Goal: Transaction & Acquisition: Purchase product/service

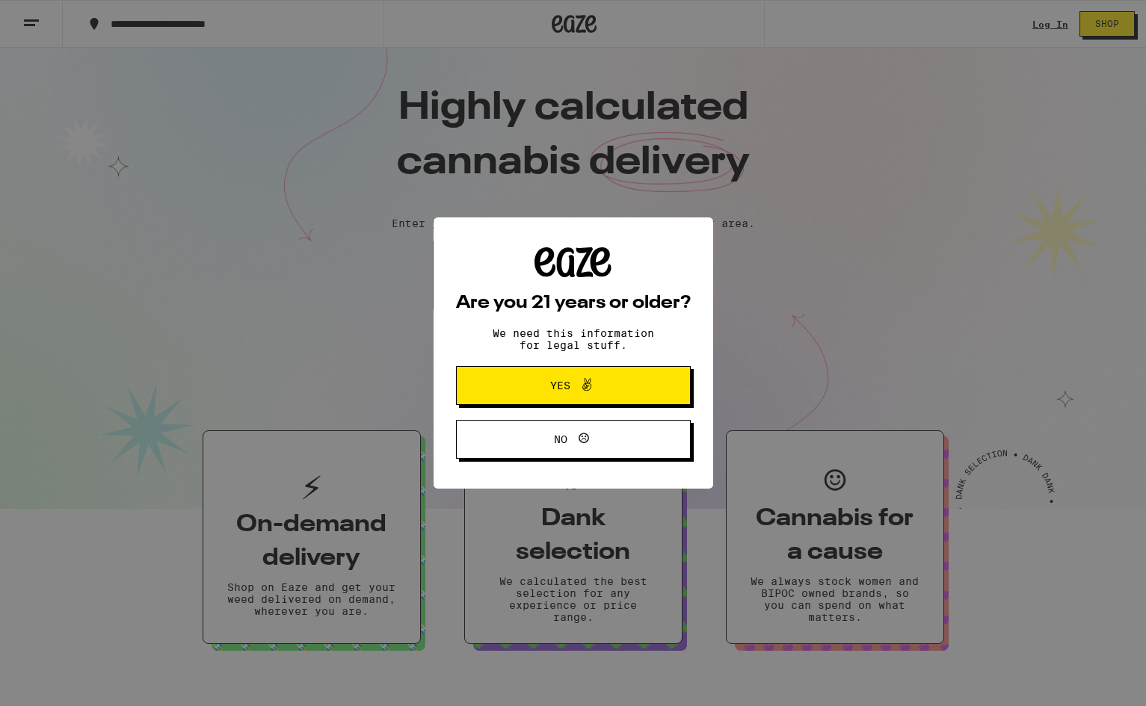
click at [627, 382] on span "Yes" at bounding box center [573, 385] width 114 height 19
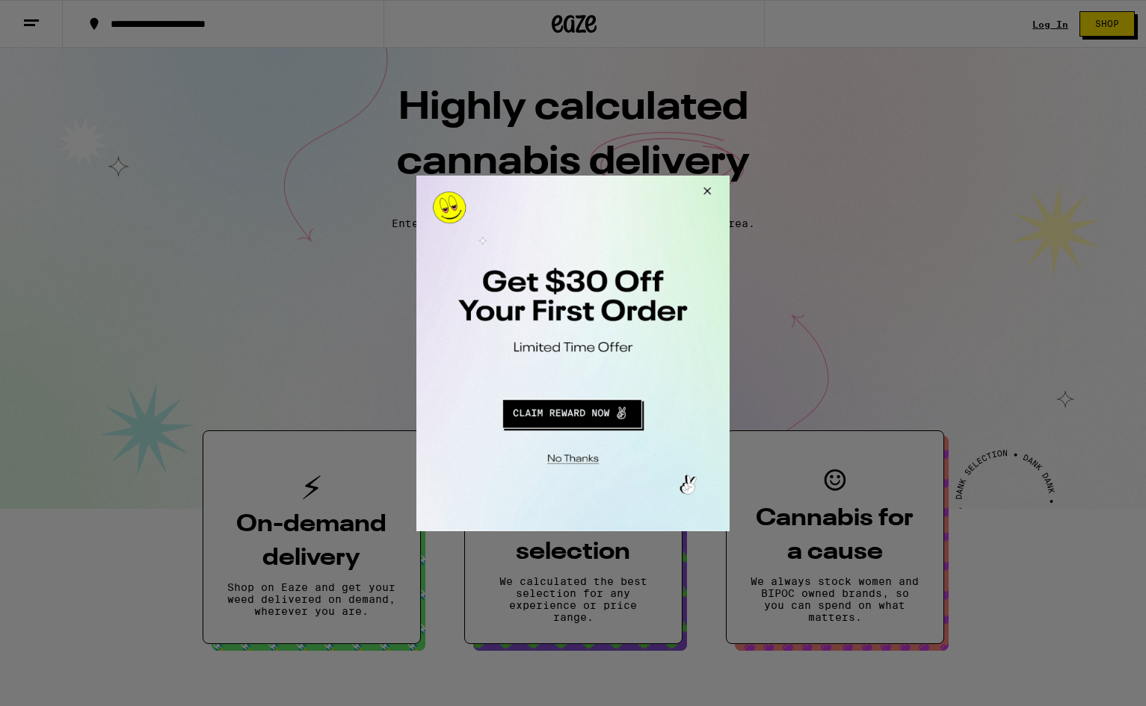
click at [551, 7] on div at bounding box center [573, 353] width 1146 height 706
click at [580, 10] on div at bounding box center [573, 353] width 1146 height 706
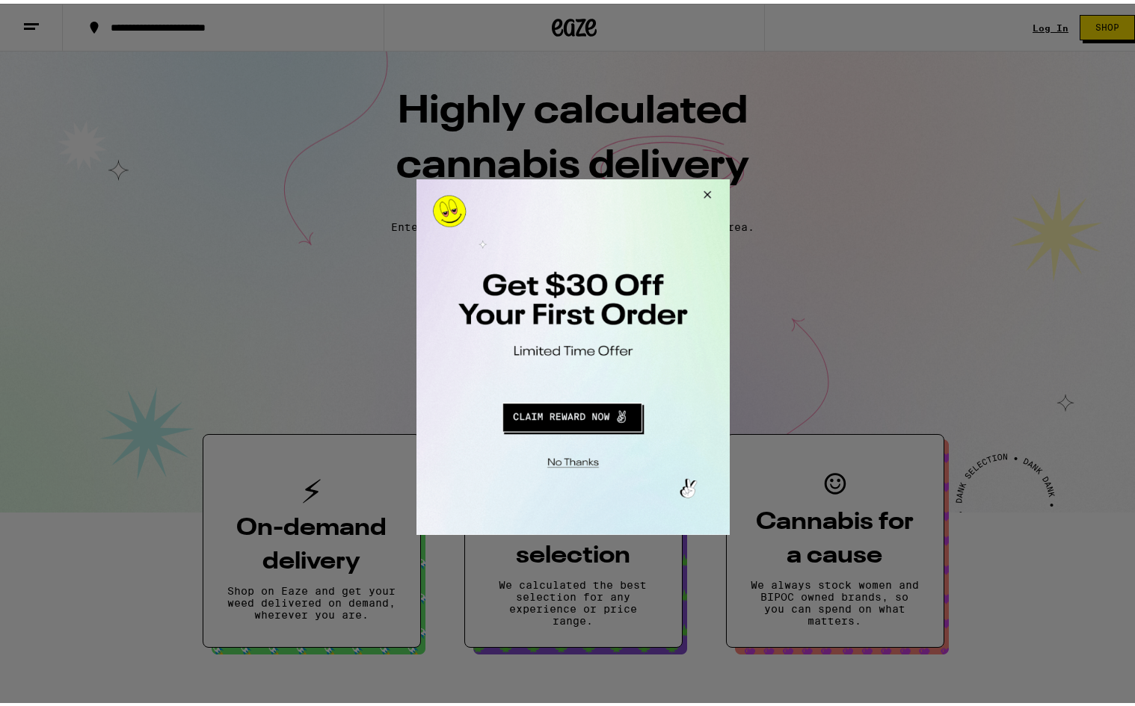
click at [574, 466] on button "Close Modal" at bounding box center [571, 459] width 304 height 23
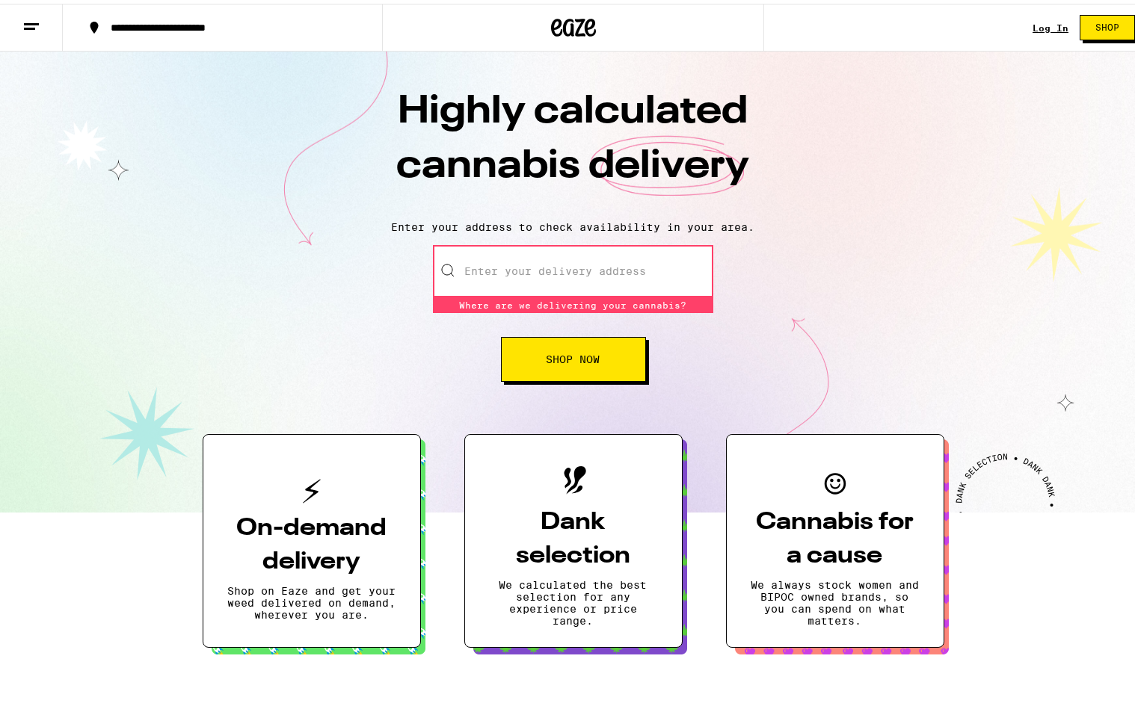
click at [569, 34] on icon at bounding box center [573, 23] width 45 height 27
drag, startPoint x: 693, startPoint y: 29, endPoint x: 876, endPoint y: 40, distance: 183.4
click at [693, 30] on div at bounding box center [573, 24] width 382 height 48
click at [1095, 24] on span "Shop" at bounding box center [1107, 23] width 24 height 9
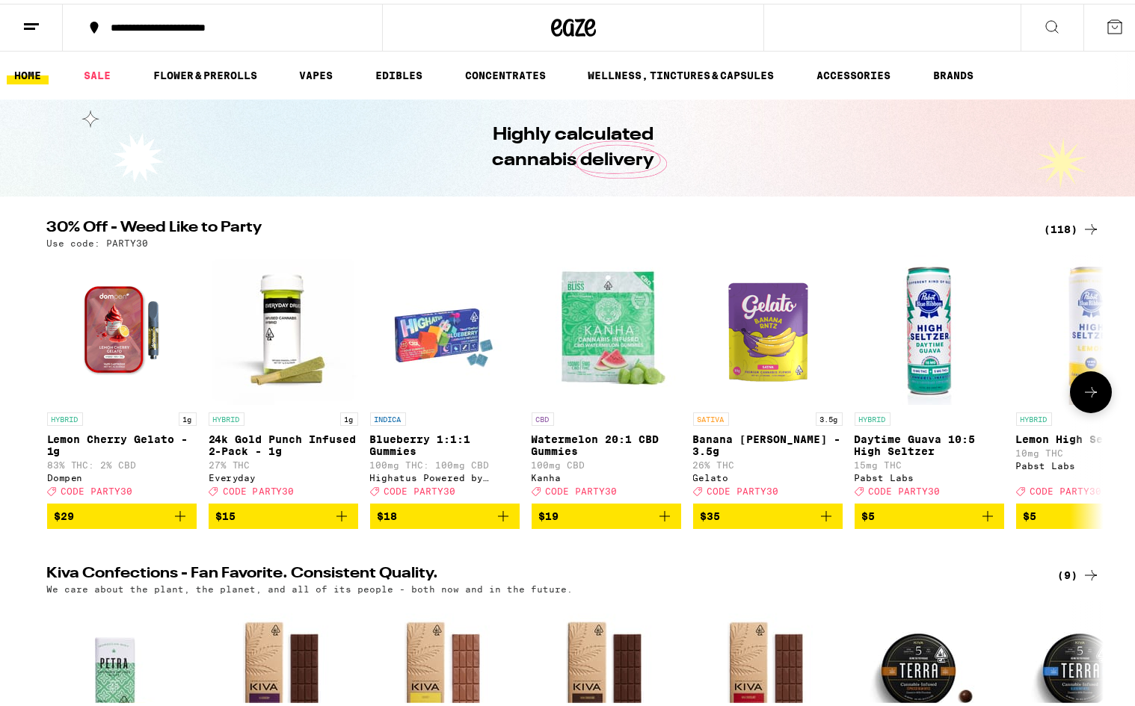
click at [641, 522] on span "$19" at bounding box center [606, 513] width 135 height 18
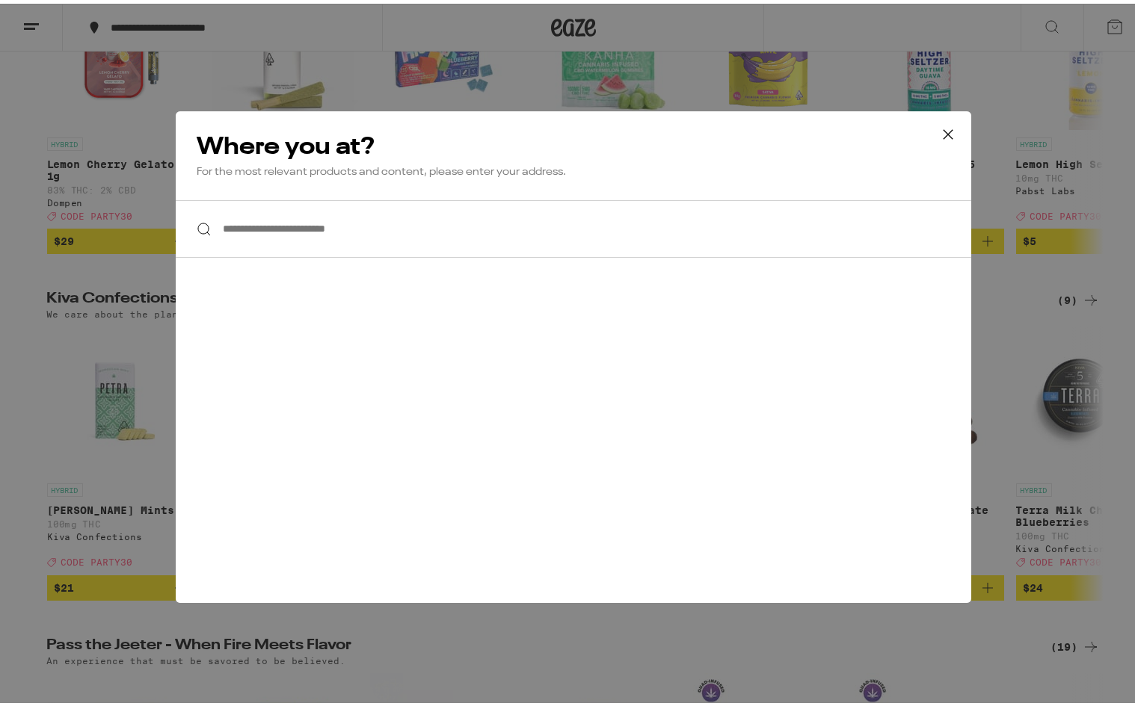
scroll to position [299, 0]
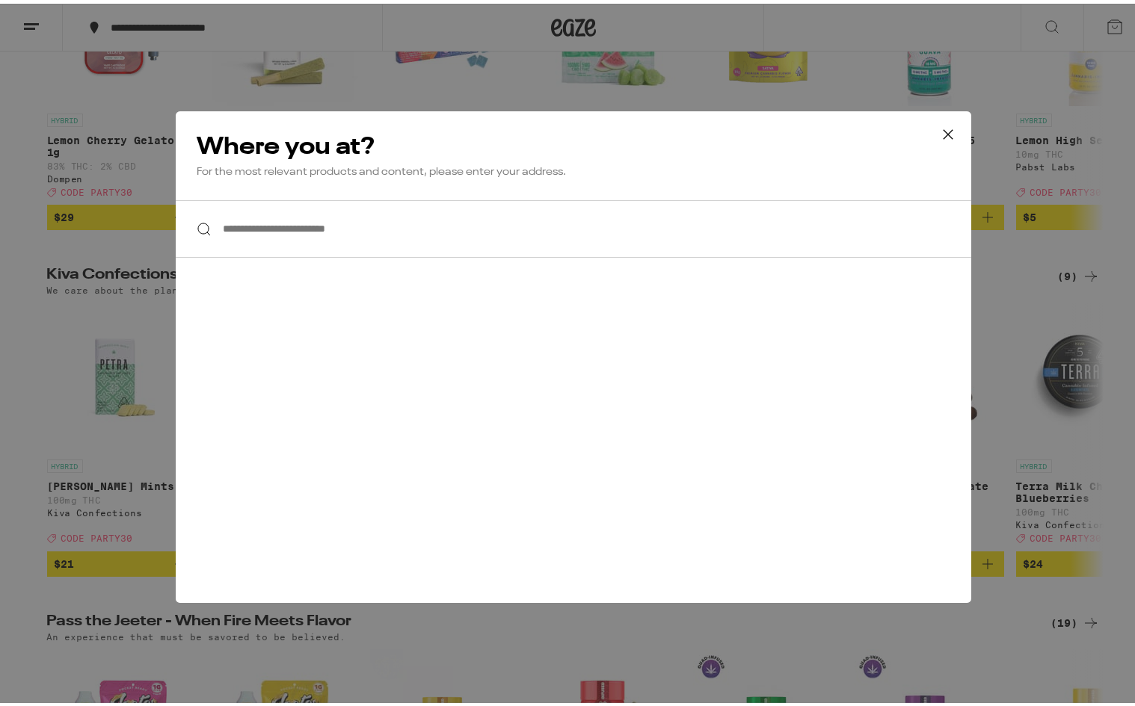
click at [939, 145] on button at bounding box center [948, 132] width 46 height 48
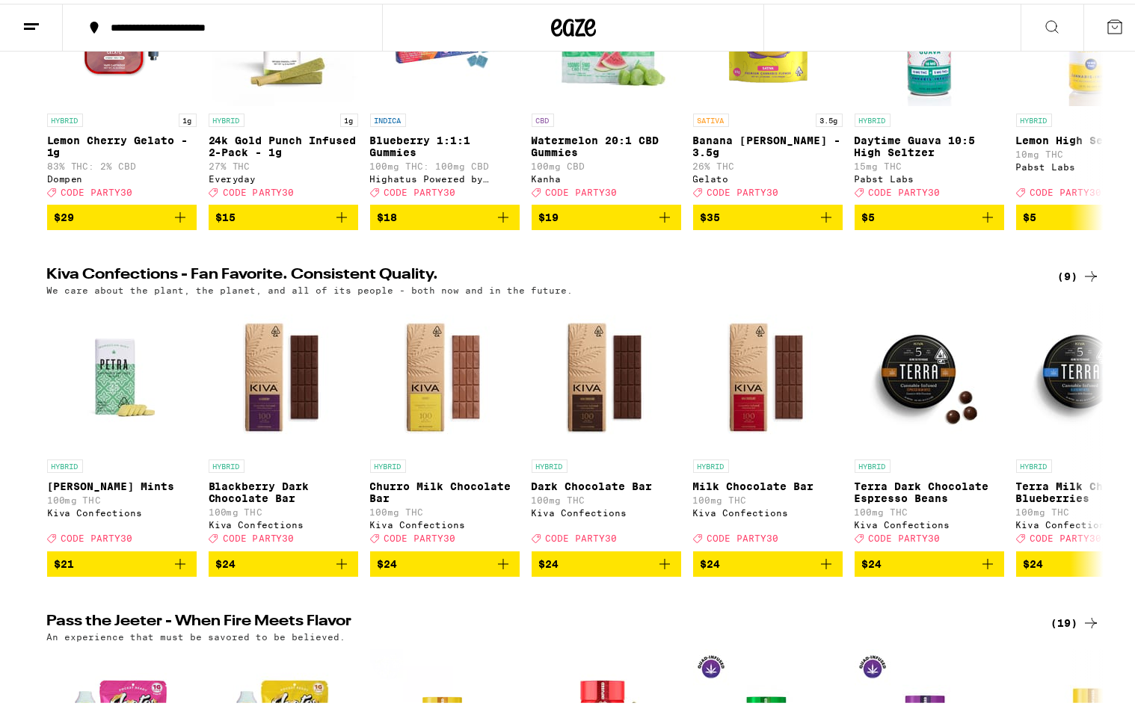
scroll to position [0, 0]
click at [914, 222] on span "$5" at bounding box center [929, 214] width 135 height 18
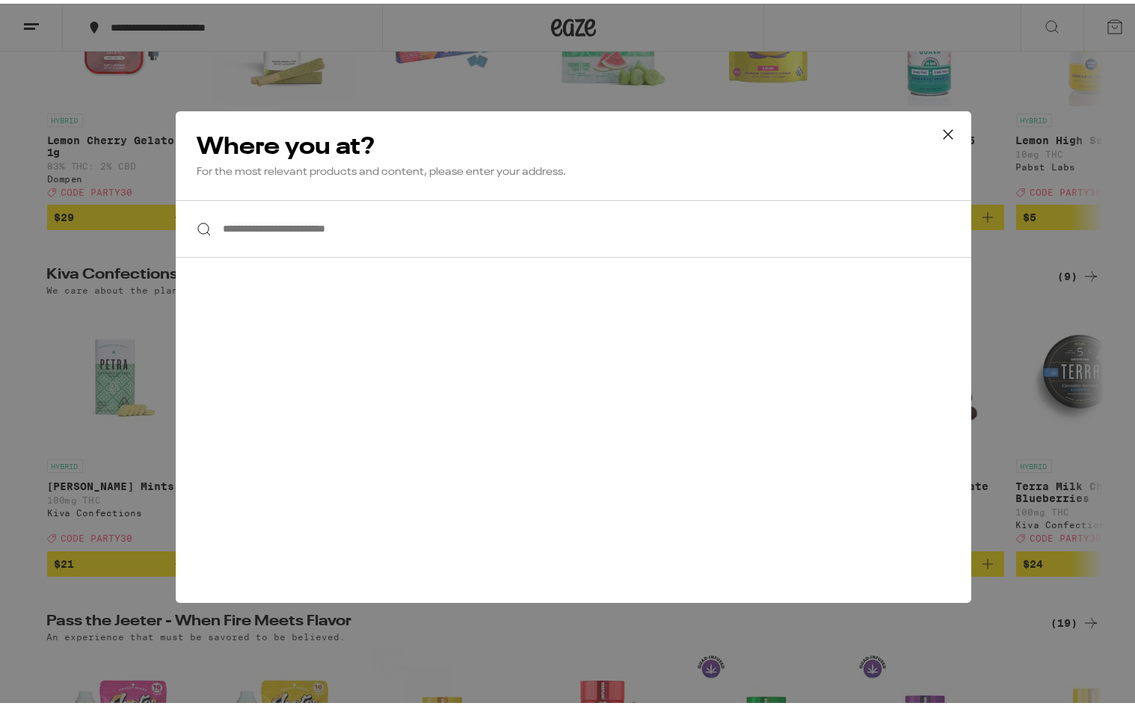
click at [822, 238] on input "**********" at bounding box center [573, 226] width 795 height 58
click at [667, 235] on input "**********" at bounding box center [573, 226] width 795 height 58
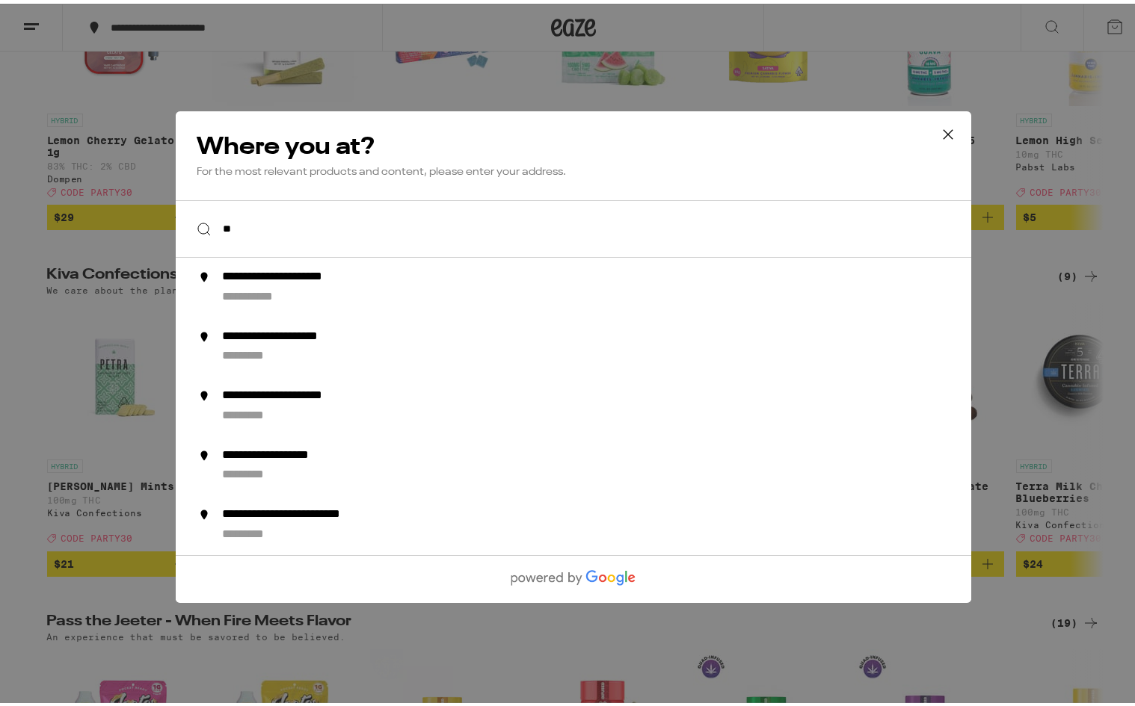
click at [363, 253] on input "**" at bounding box center [573, 226] width 795 height 58
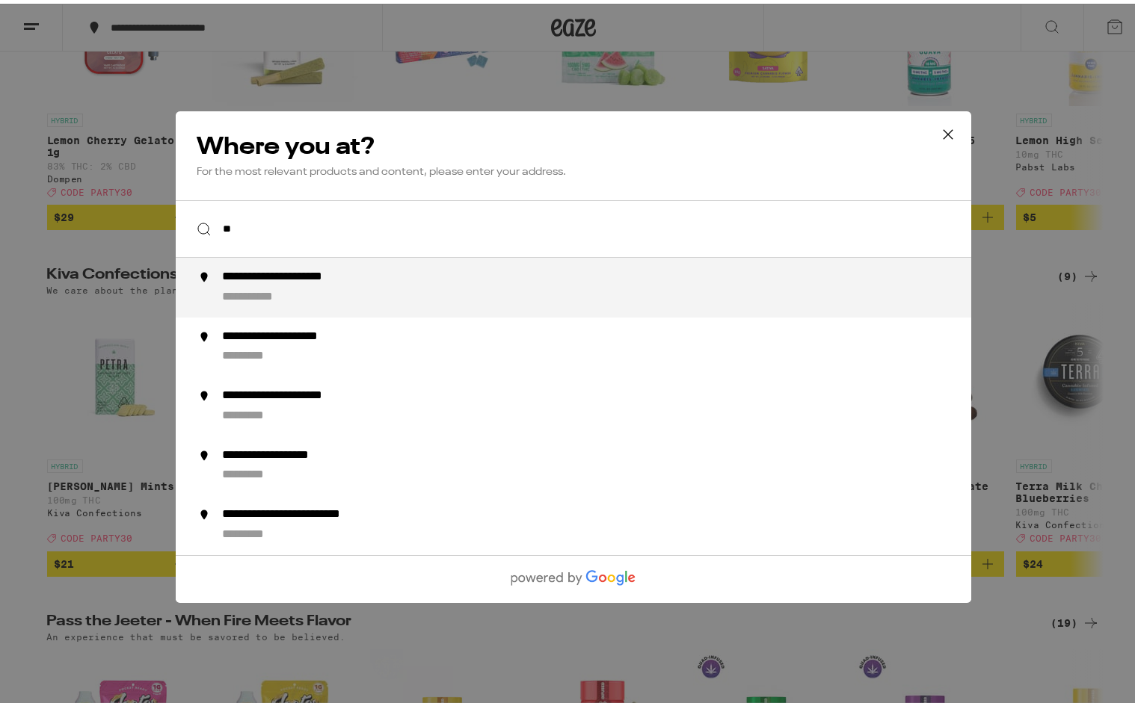
click at [384, 276] on div "**********" at bounding box center [306, 274] width 170 height 16
type input "**********"
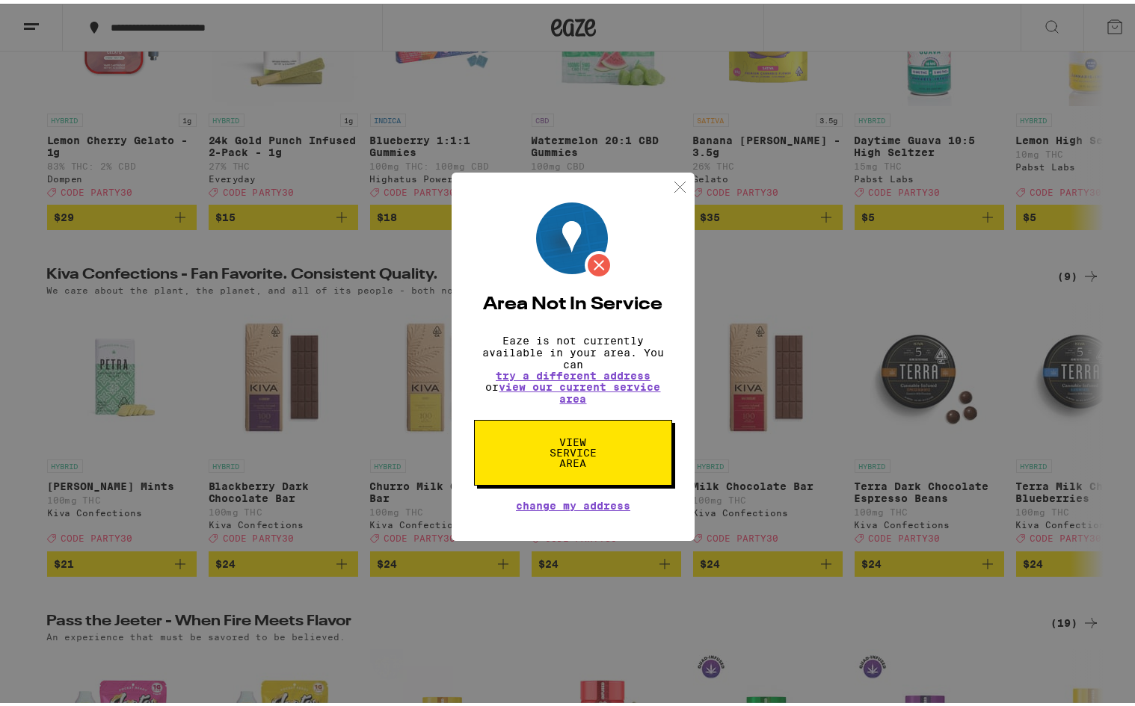
click at [595, 443] on span "View Service Area" at bounding box center [572, 449] width 77 height 31
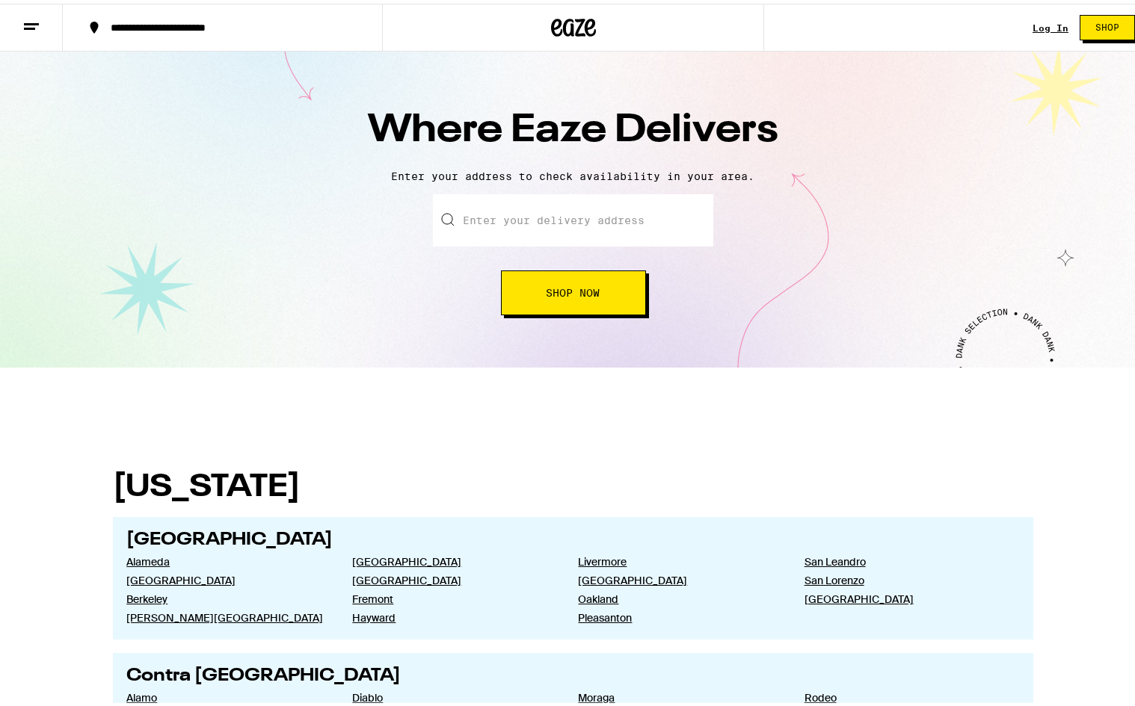
click at [584, 292] on span "Shop Now" at bounding box center [573, 289] width 54 height 10
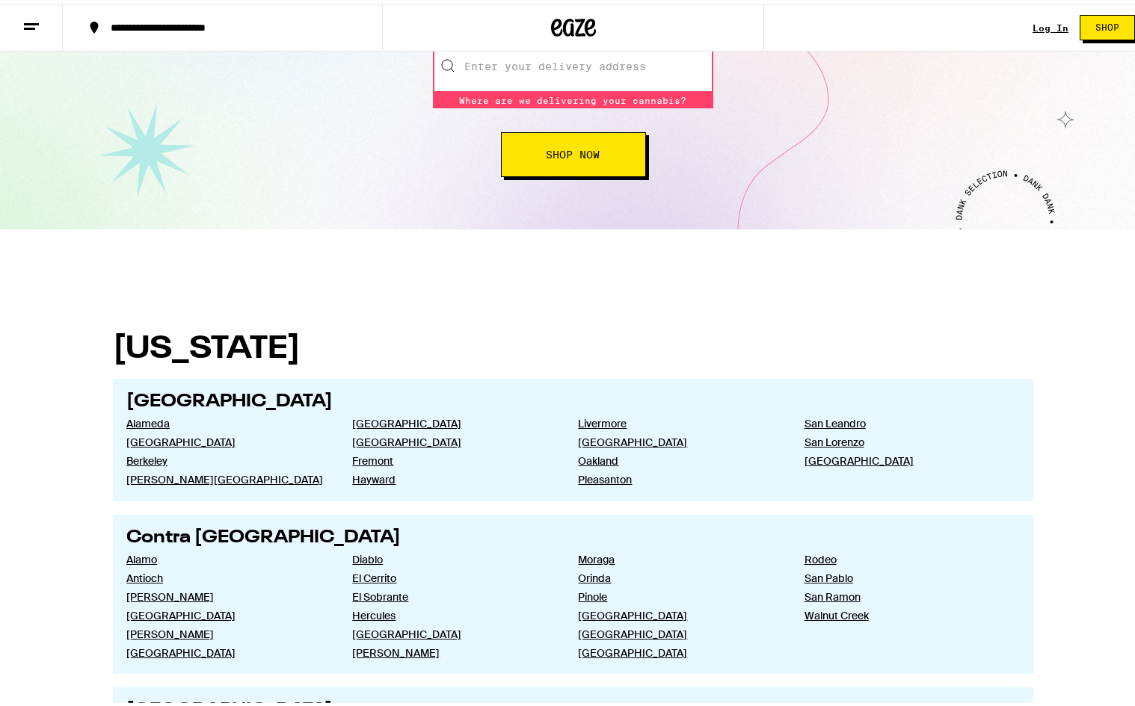
scroll to position [50, 0]
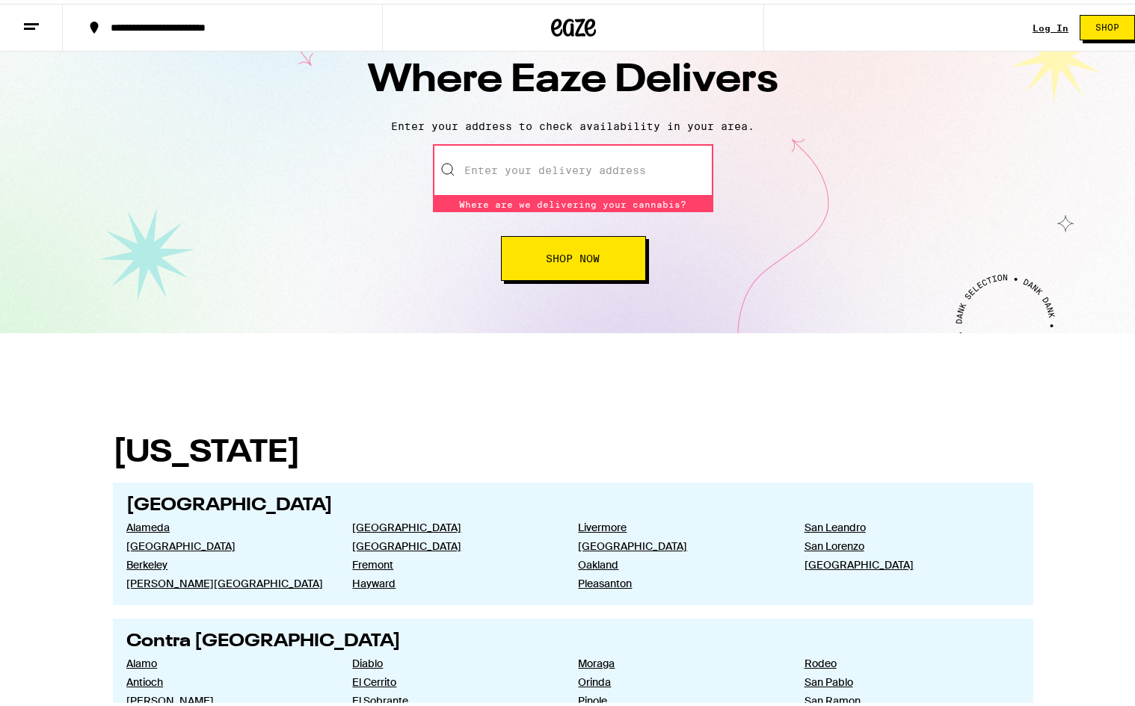
click at [567, 185] on input "text" at bounding box center [573, 167] width 280 height 52
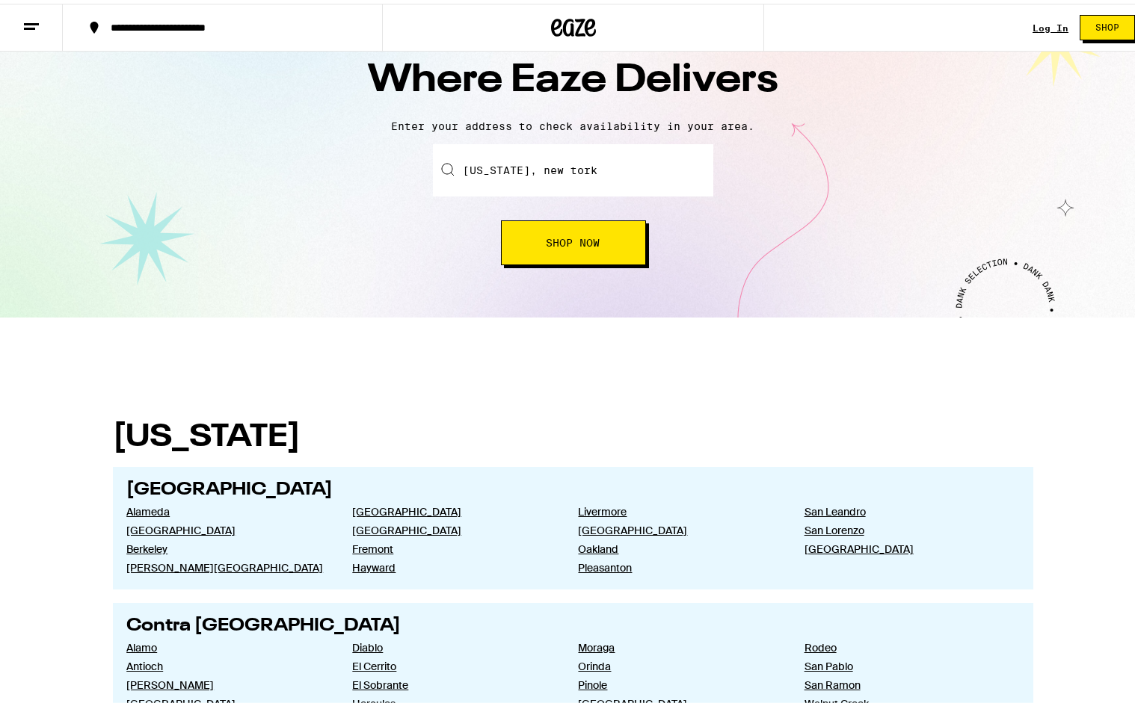
click at [578, 260] on button "Shop Now" at bounding box center [573, 239] width 145 height 45
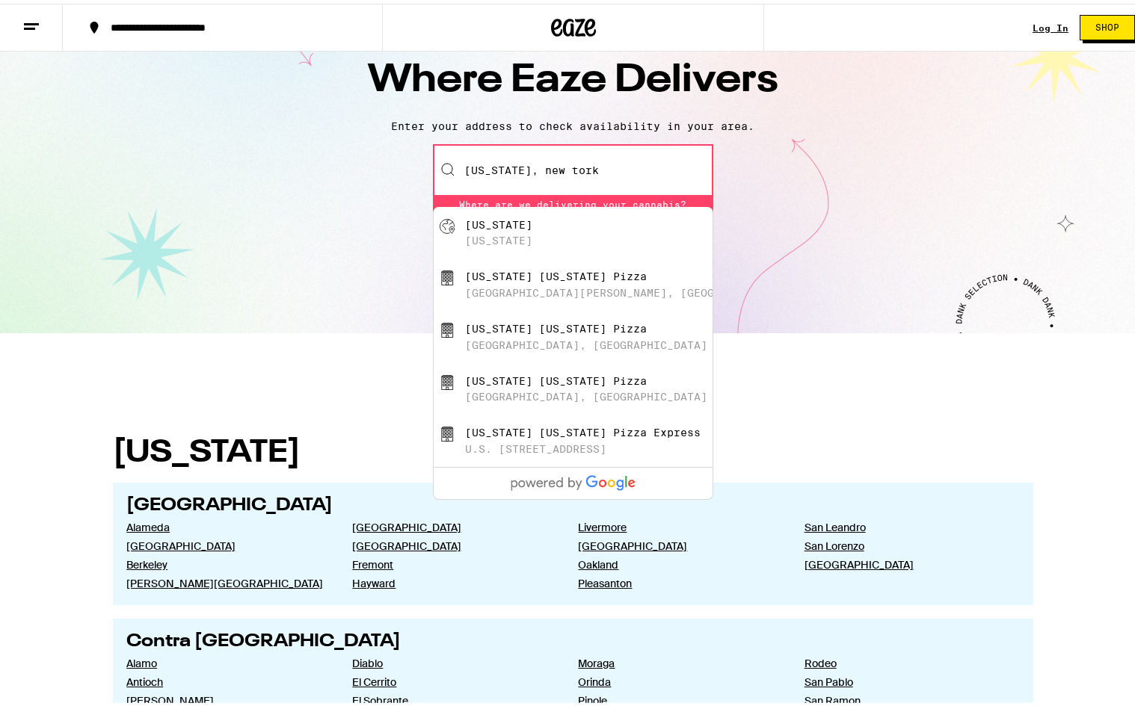
click at [552, 241] on div "[US_STATE] [US_STATE]" at bounding box center [598, 229] width 267 height 28
type input "[US_STATE], [US_STATE]"
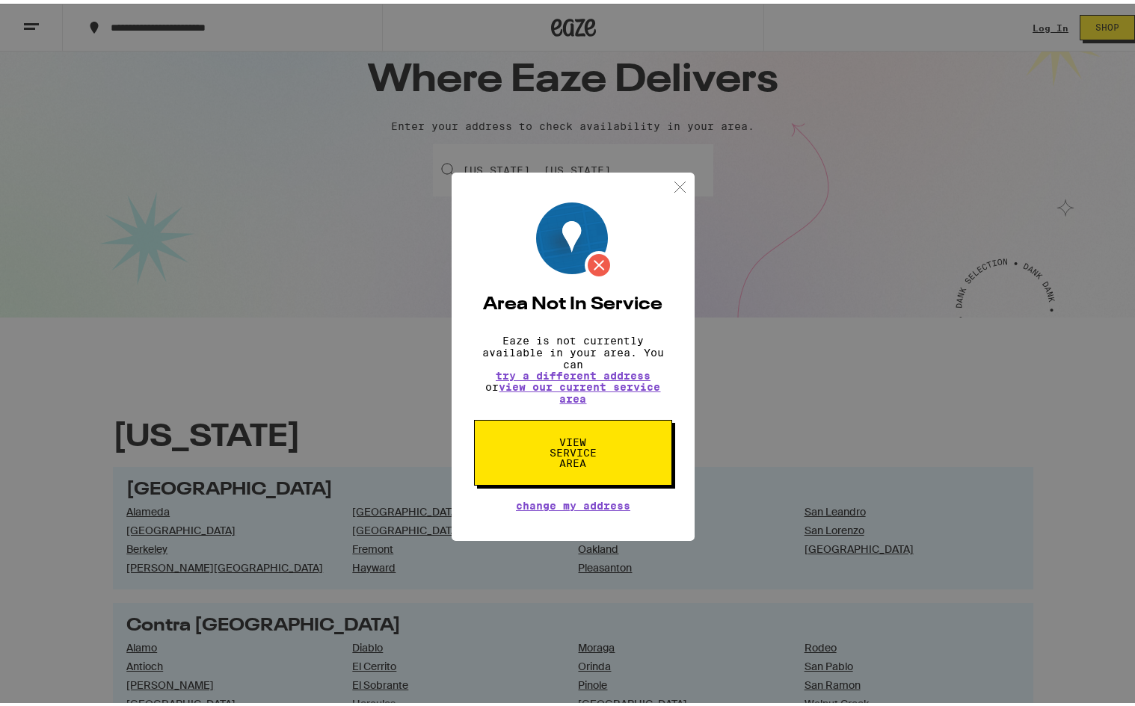
click at [596, 426] on button "View Service Area" at bounding box center [573, 449] width 198 height 66
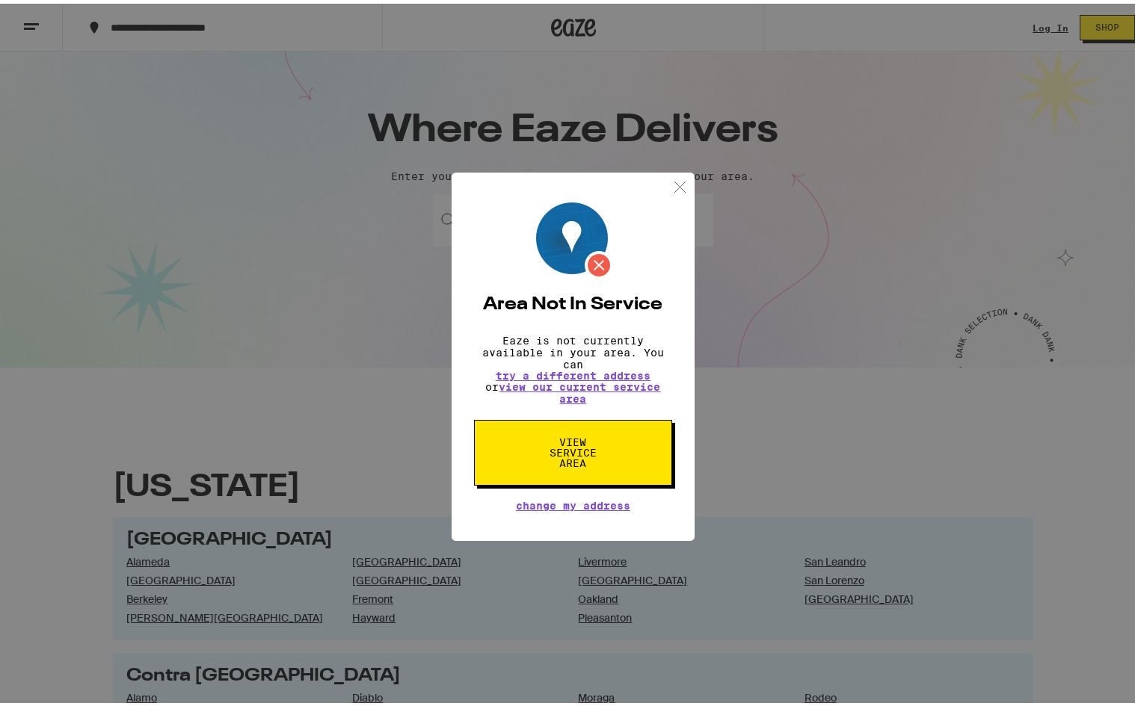
click at [680, 191] on div "Area Not In Service Eaze is not currently available in your area. You can try a…" at bounding box center [572, 353] width 243 height 369
click at [670, 183] on img at bounding box center [679, 183] width 19 height 19
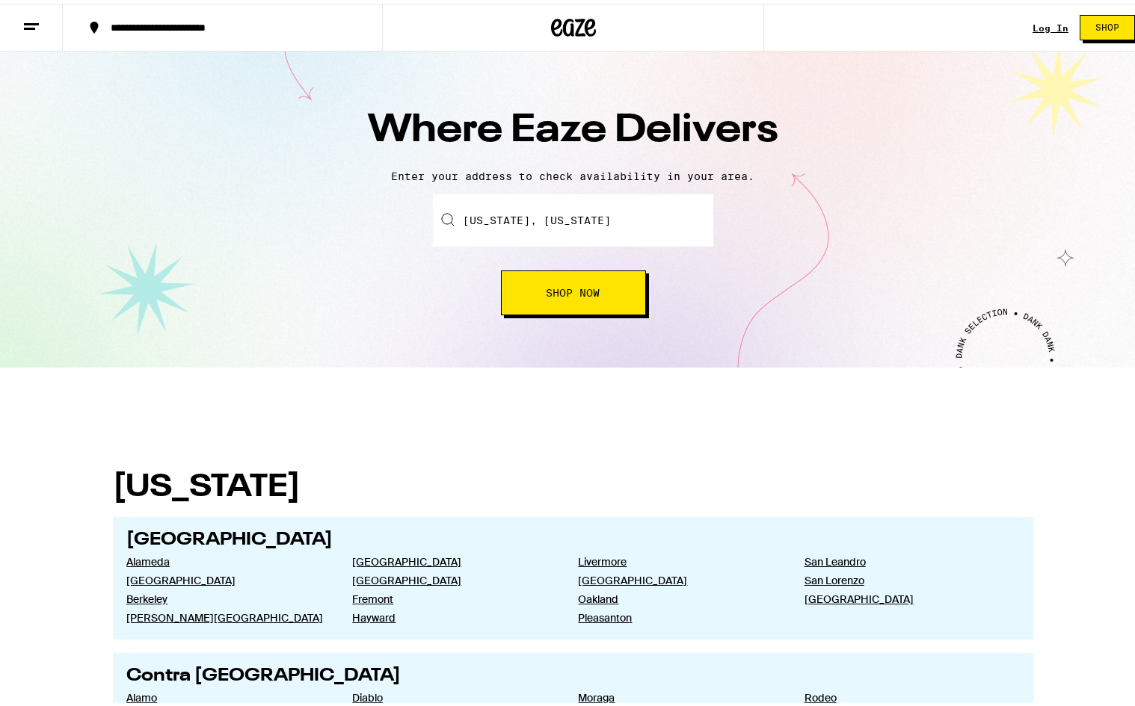
click at [1088, 34] on button "Shop" at bounding box center [1106, 23] width 55 height 25
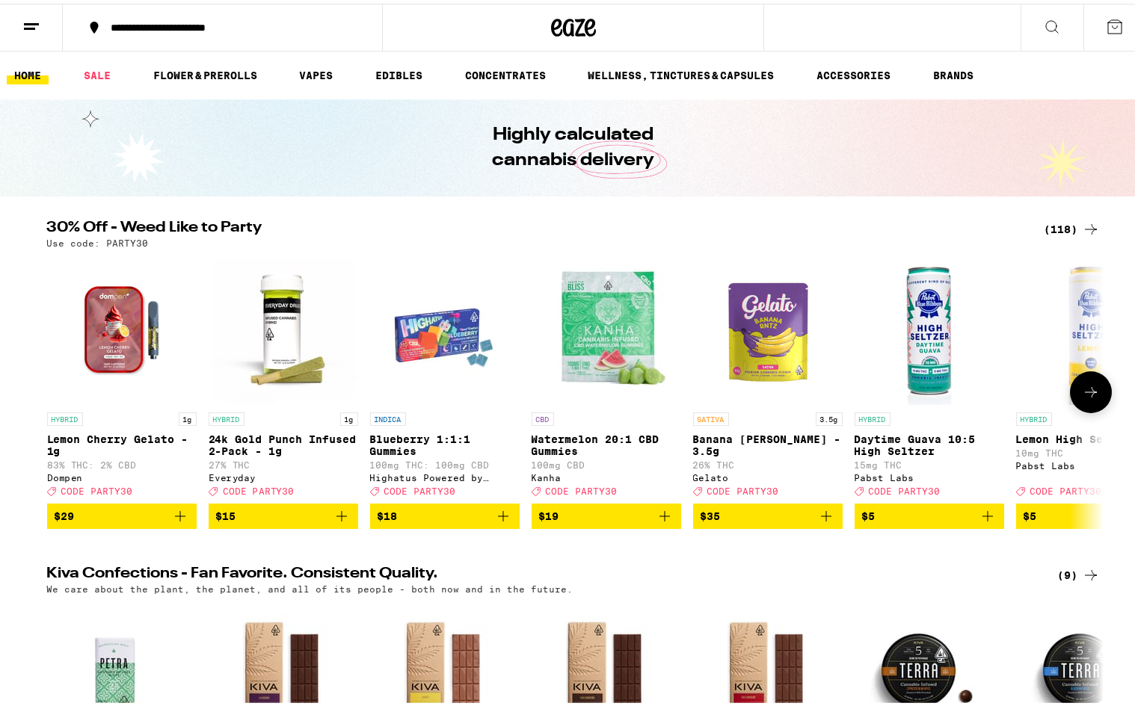
click at [946, 513] on button "$5" at bounding box center [928, 512] width 149 height 25
